Goal: Task Accomplishment & Management: Use online tool/utility

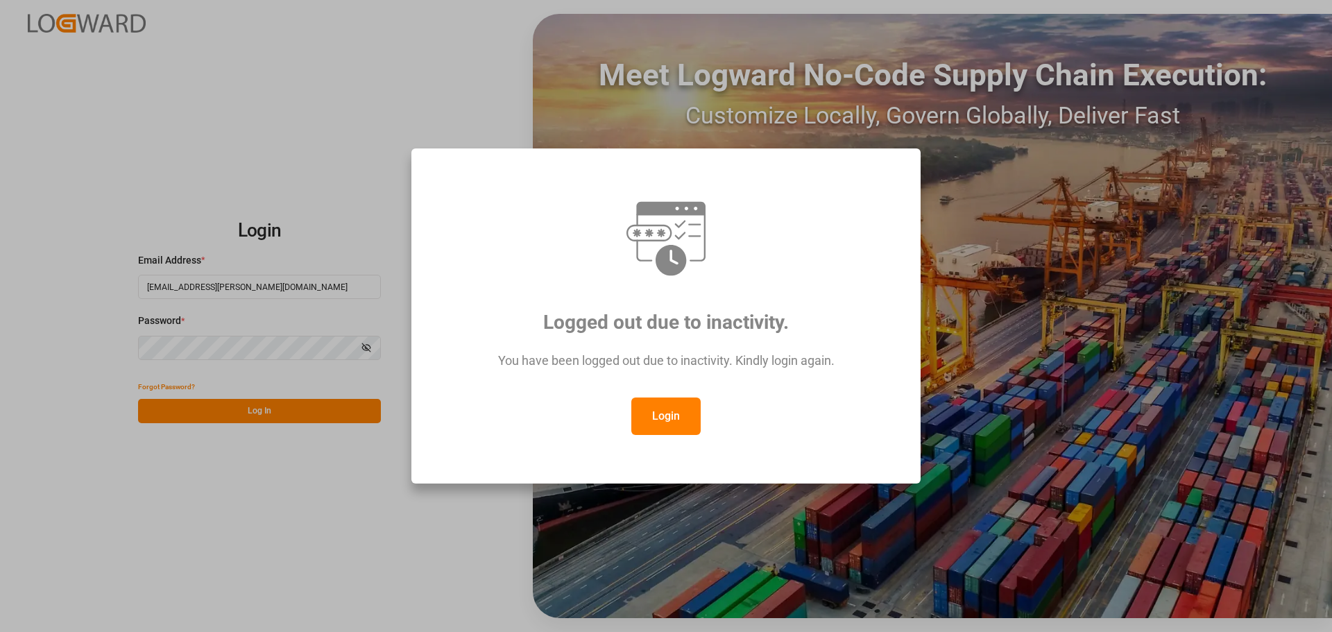
click at [657, 419] on button "Login" at bounding box center [666, 416] width 69 height 37
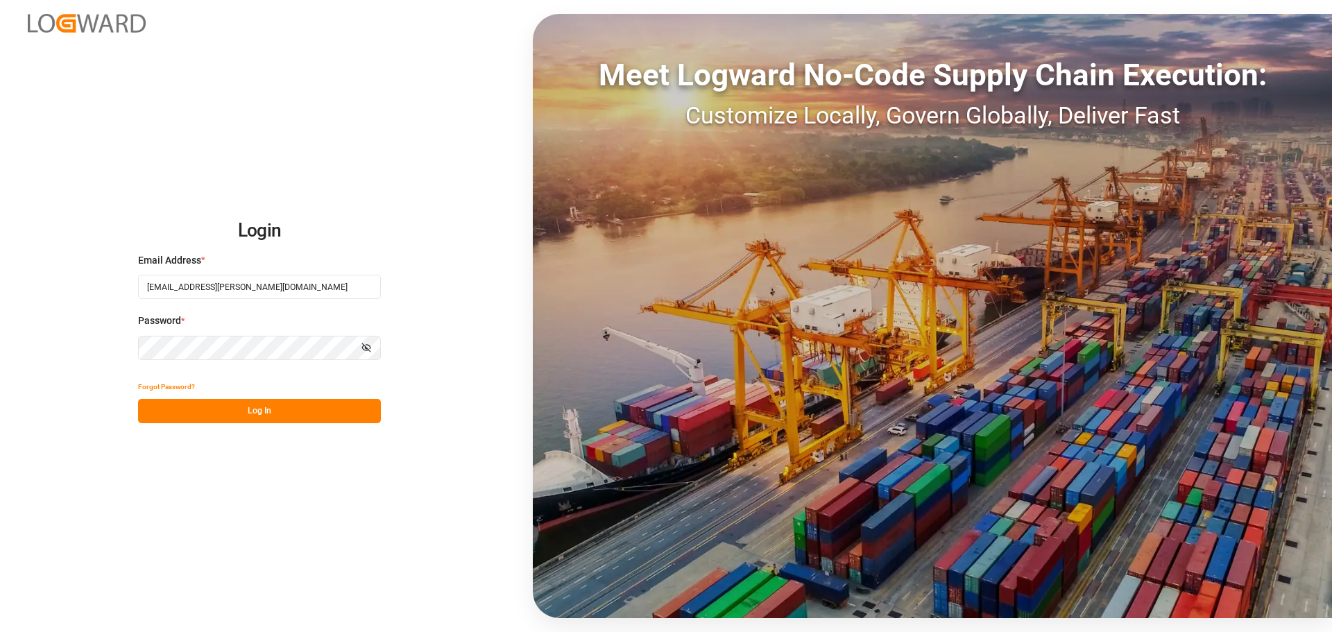
click at [251, 410] on button "Log In" at bounding box center [259, 411] width 243 height 24
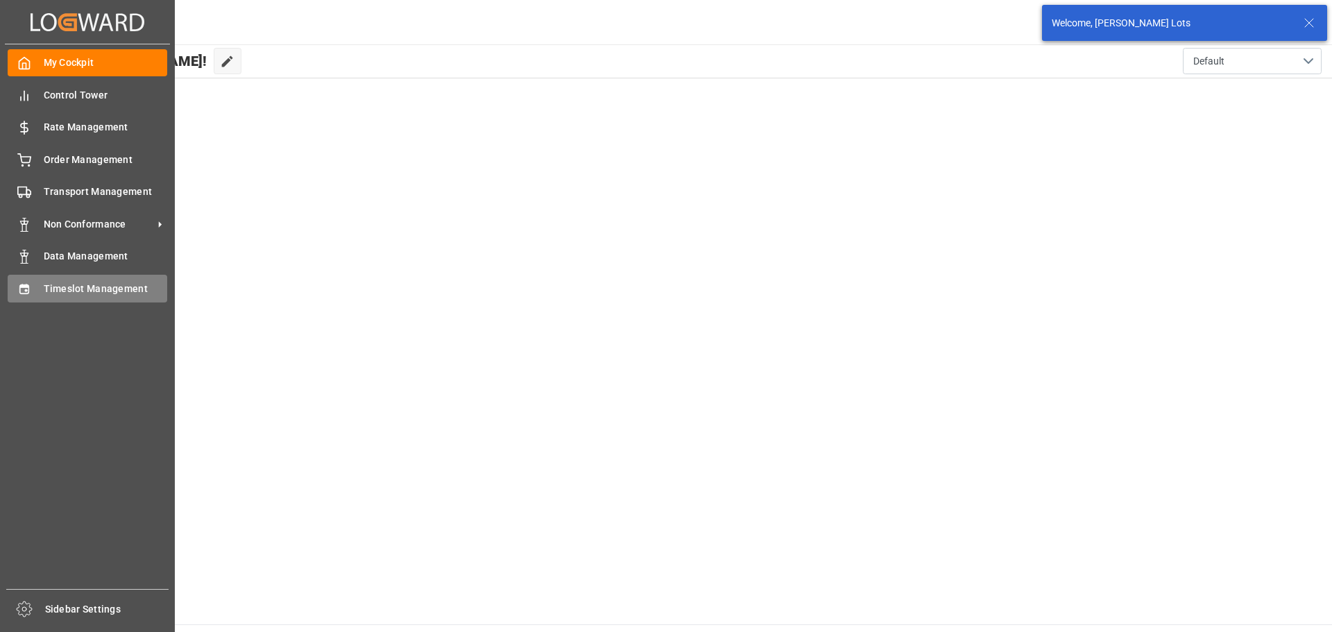
click at [63, 282] on span "Timeslot Management" at bounding box center [106, 289] width 124 height 15
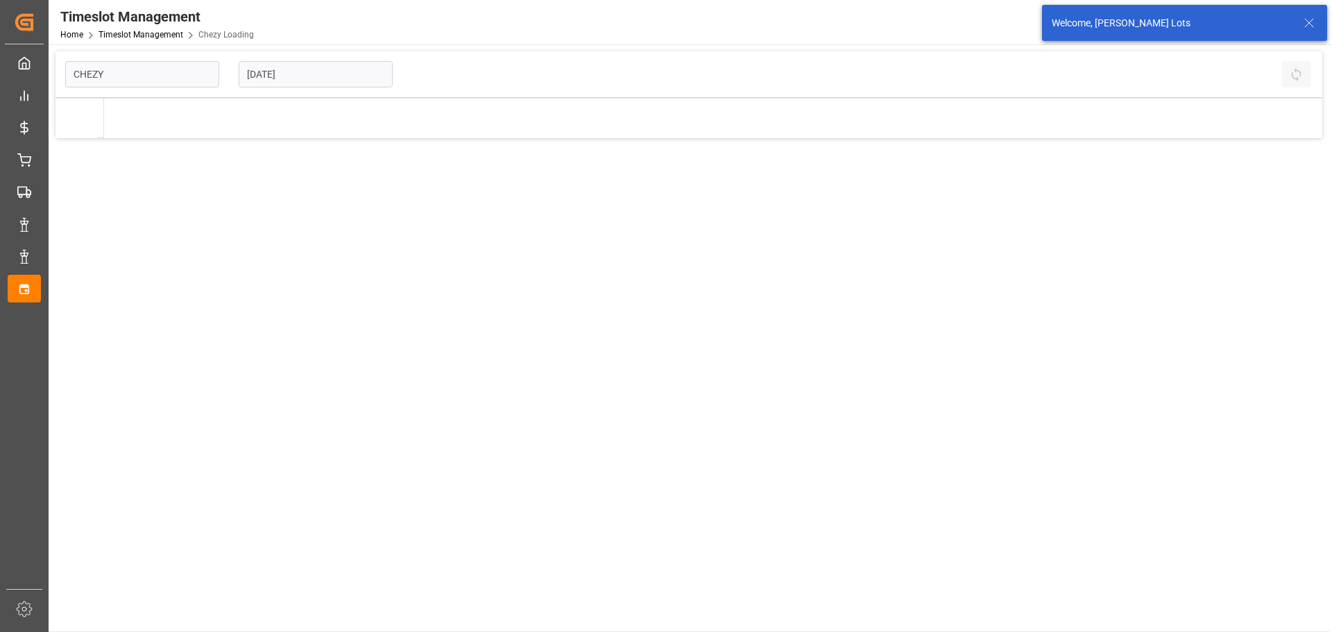
type input "Chezy Loading"
